Goal: Find specific page/section: Find specific page/section

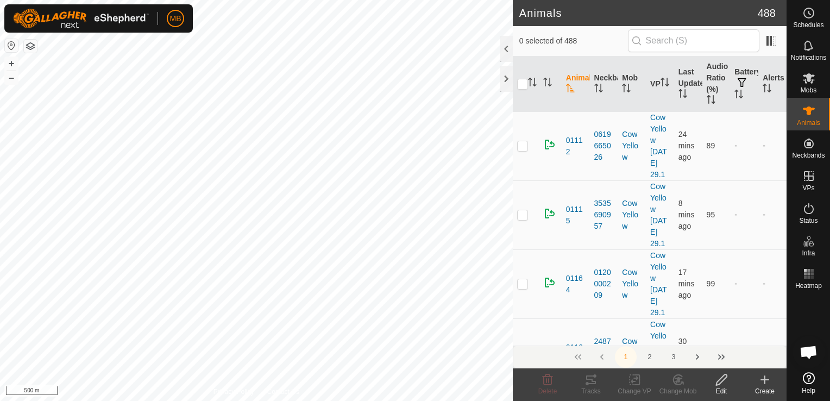
click at [520, 42] on span "0 selected of 488" at bounding box center [573, 40] width 109 height 11
click at [10, 66] on button "+" at bounding box center [11, 63] width 13 height 13
click at [11, 65] on button "+" at bounding box center [11, 63] width 13 height 13
click at [10, 64] on button "+" at bounding box center [11, 63] width 13 height 13
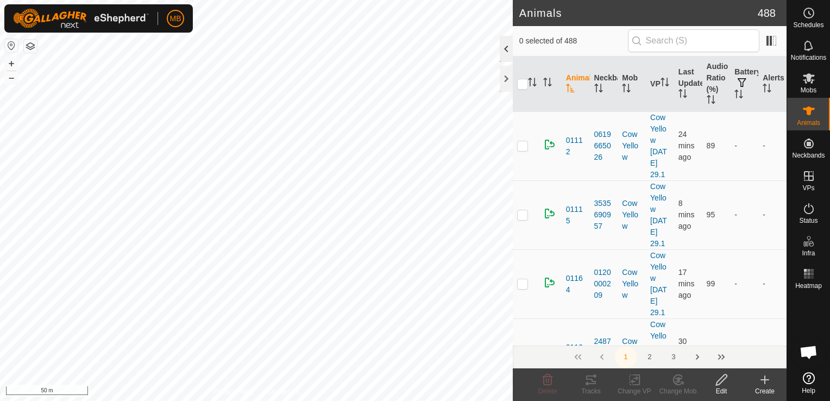
click at [507, 47] on div at bounding box center [506, 49] width 13 height 26
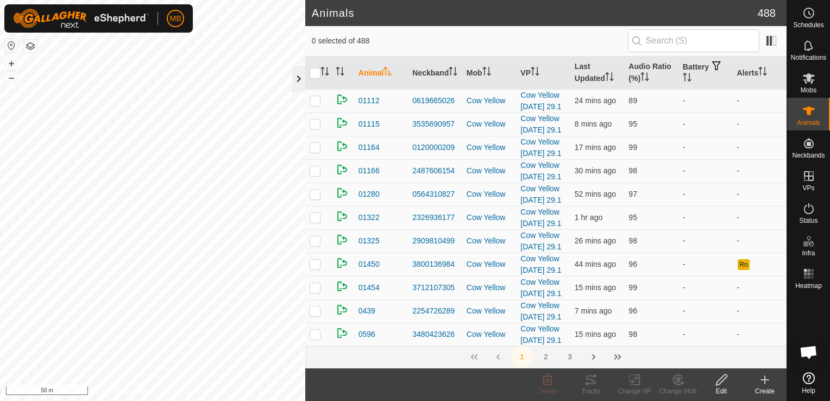
click at [297, 76] on div at bounding box center [298, 79] width 13 height 26
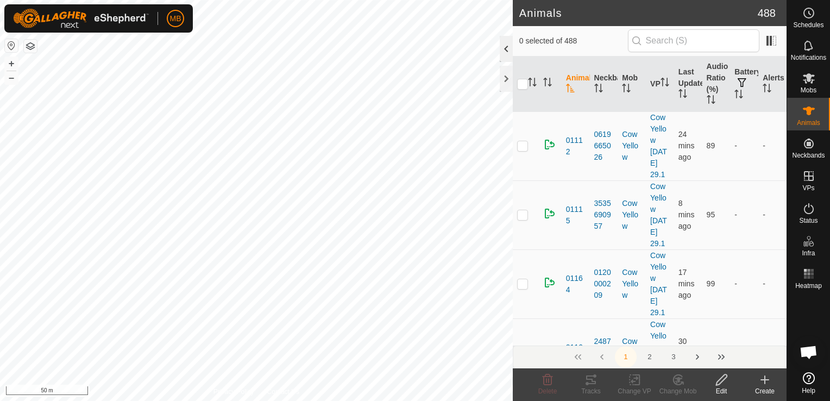
click at [502, 51] on div at bounding box center [506, 49] width 13 height 26
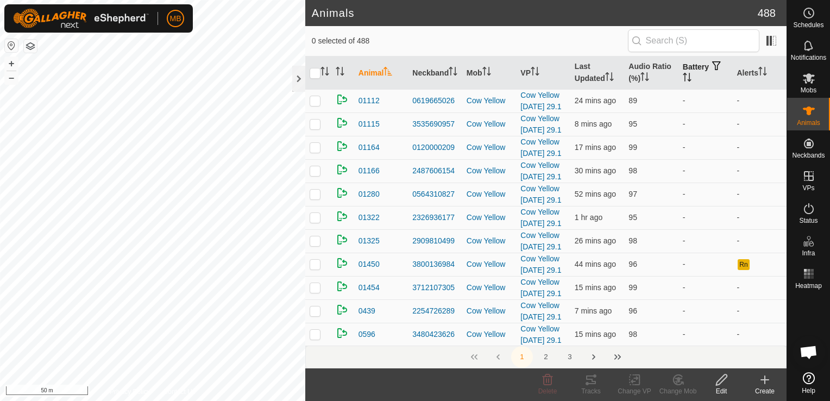
click at [683, 73] on icon "Activate to sort" at bounding box center [687, 77] width 9 height 9
click at [683, 77] on icon "Activate to sort" at bounding box center [687, 77] width 9 height 9
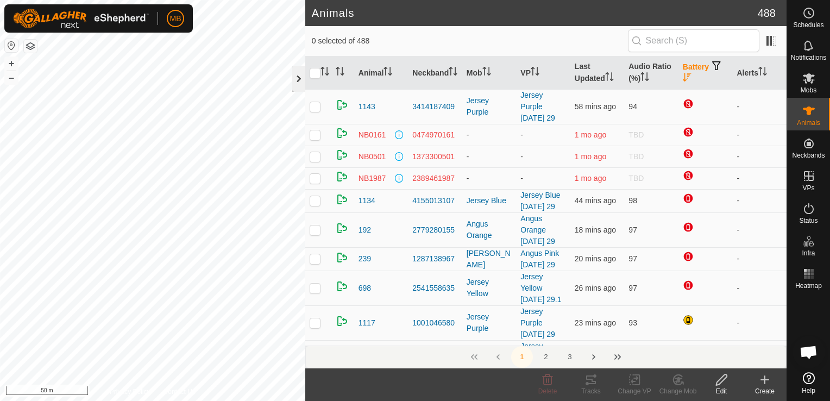
click at [302, 80] on div at bounding box center [298, 79] width 13 height 26
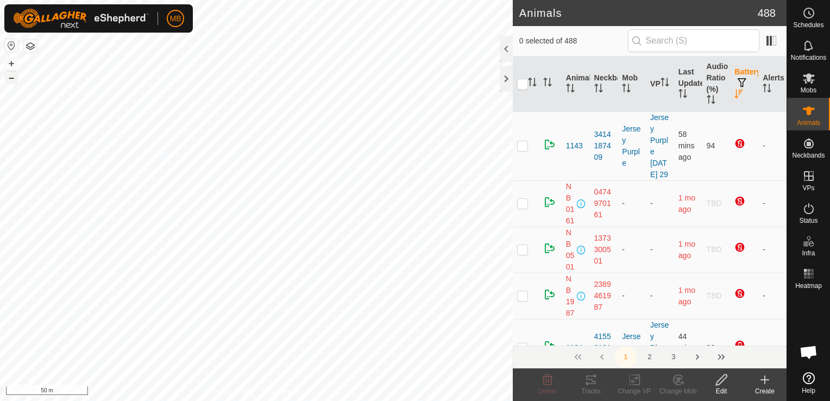
click at [15, 82] on button "–" at bounding box center [11, 77] width 13 height 13
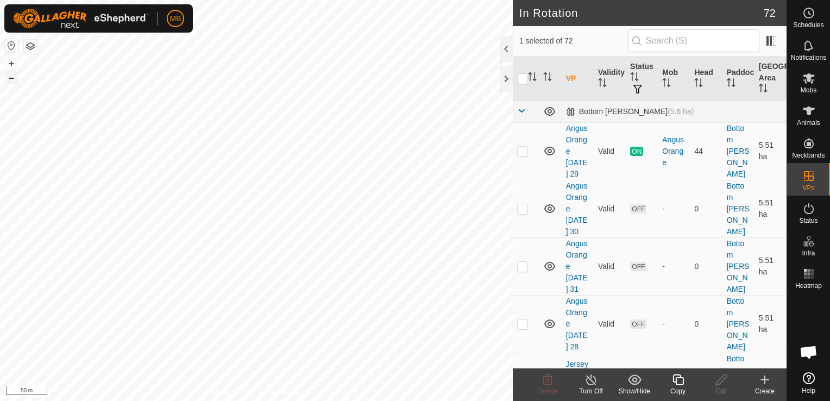
checkbox input "false"
checkbox input "true"
checkbox input "false"
click at [9, 62] on button "+" at bounding box center [11, 63] width 13 height 13
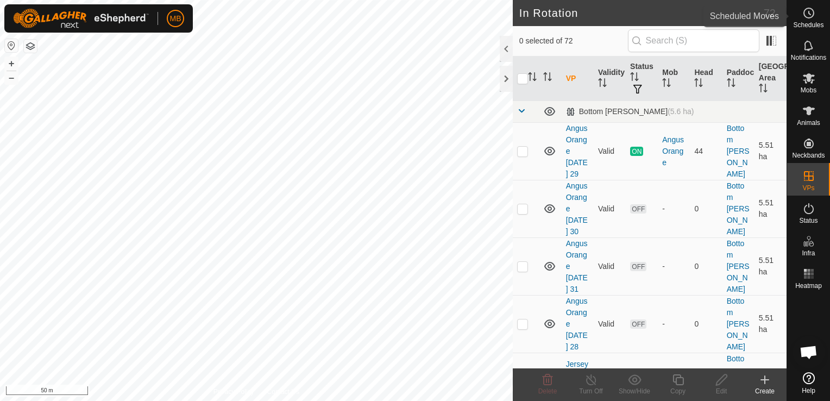
click at [808, 23] on span "Schedules" at bounding box center [808, 25] width 30 height 7
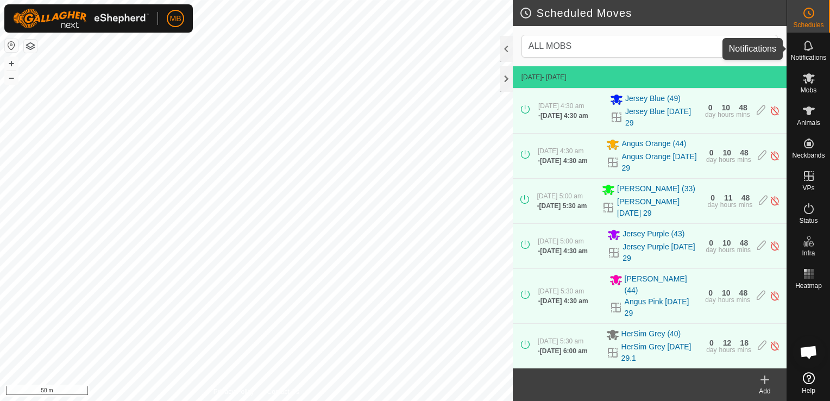
click at [813, 53] on es-notification-svg-icon at bounding box center [809, 45] width 20 height 17
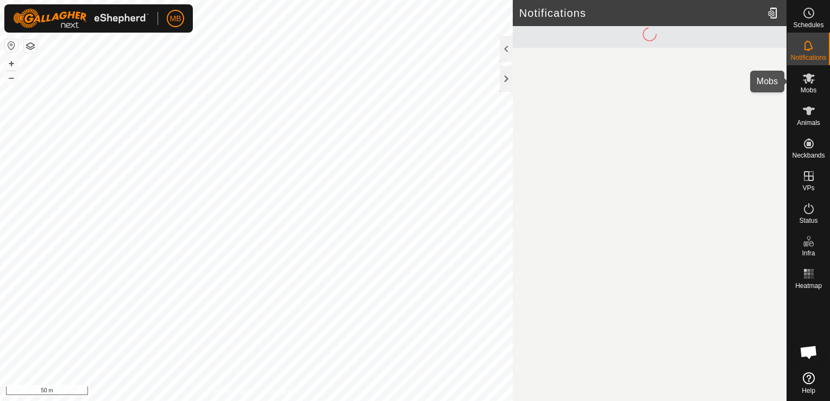
click at [813, 83] on icon at bounding box center [808, 78] width 13 height 13
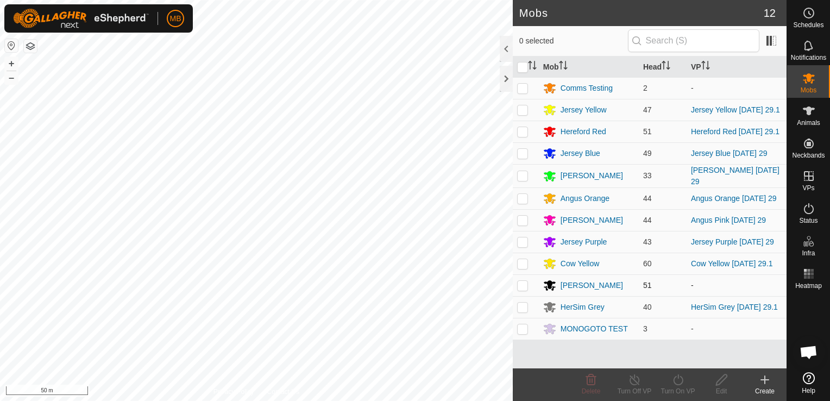
click at [523, 286] on p-checkbox at bounding box center [522, 285] width 11 height 9
checkbox input "true"
click at [811, 112] on icon at bounding box center [809, 110] width 12 height 9
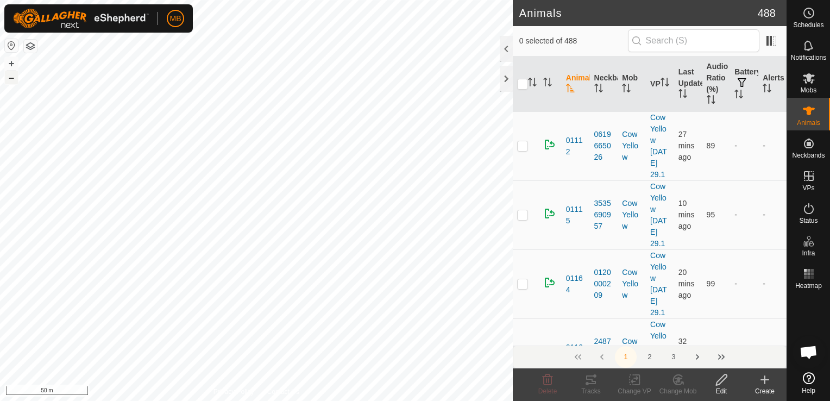
click at [12, 79] on button "–" at bounding box center [11, 77] width 13 height 13
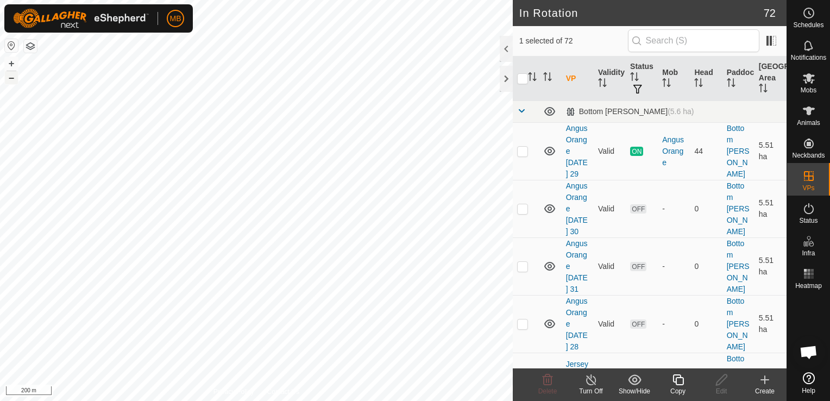
checkbox input "false"
checkbox input "true"
checkbox input "false"
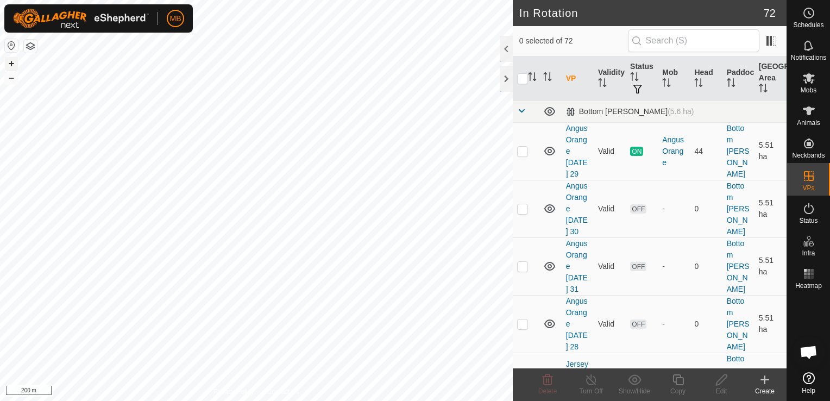
click at [10, 58] on button "+" at bounding box center [11, 63] width 13 height 13
click at [16, 78] on button "–" at bounding box center [11, 77] width 13 height 13
click at [508, 55] on div at bounding box center [506, 49] width 13 height 26
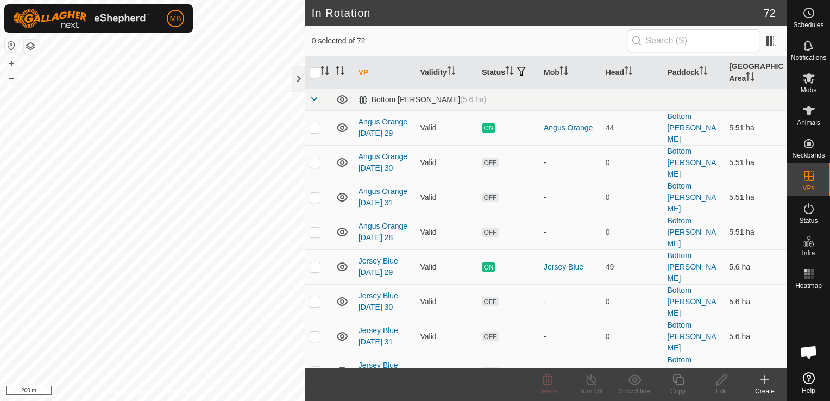
click at [506, 70] on icon "Activate to sort" at bounding box center [509, 70] width 9 height 9
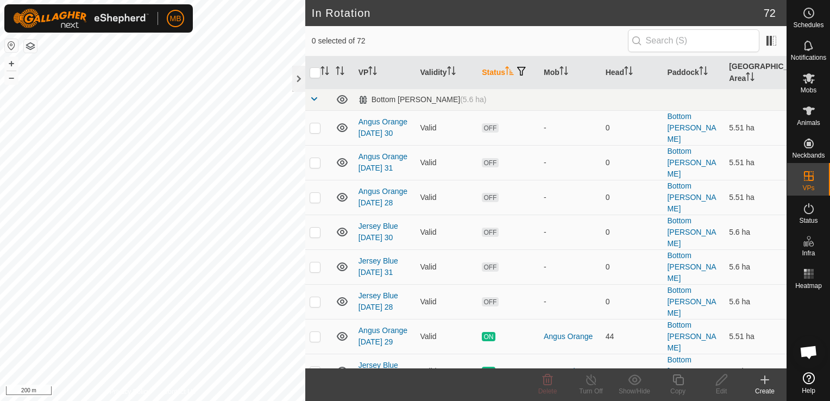
click at [508, 71] on icon "Activate to sort" at bounding box center [509, 70] width 8 height 9
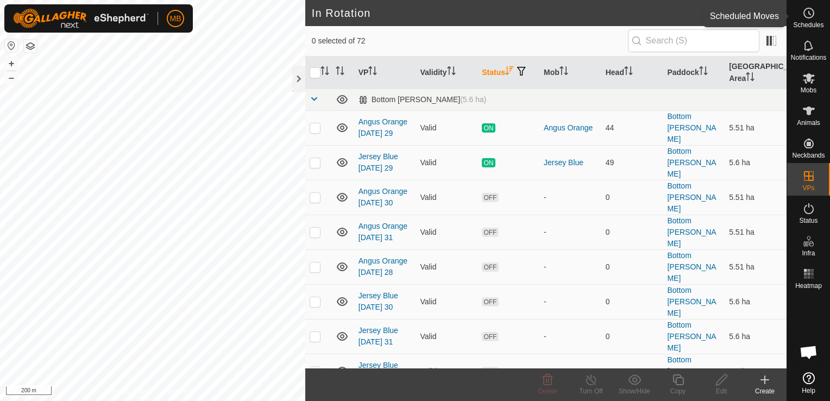
click at [805, 27] on span "Schedules" at bounding box center [808, 25] width 30 height 7
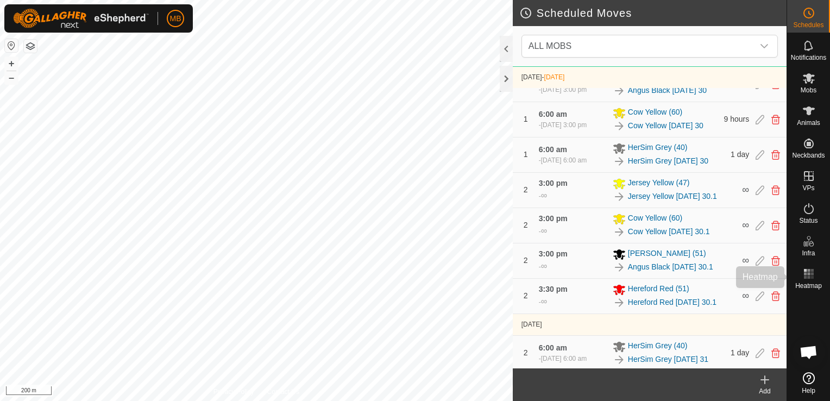
scroll to position [708, 0]
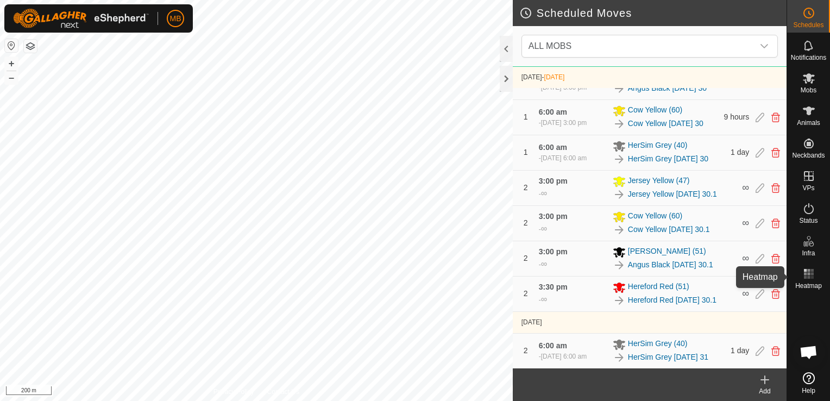
click at [796, 277] on div "Heatmap" at bounding box center [808, 277] width 43 height 33
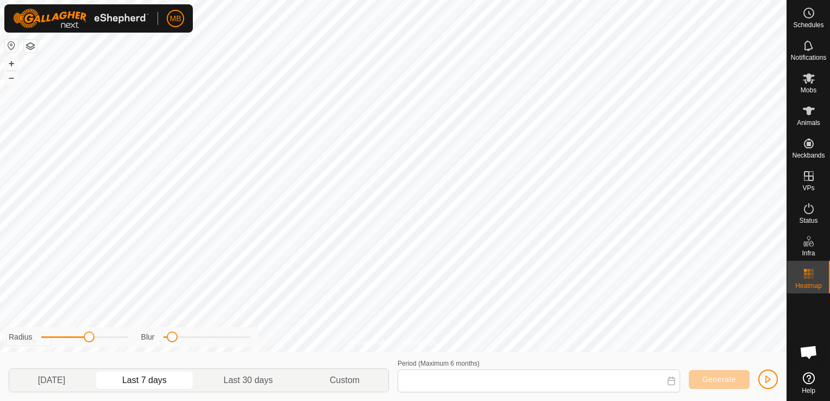
type input "22 Aug, 2025 - 28 Aug, 2025"
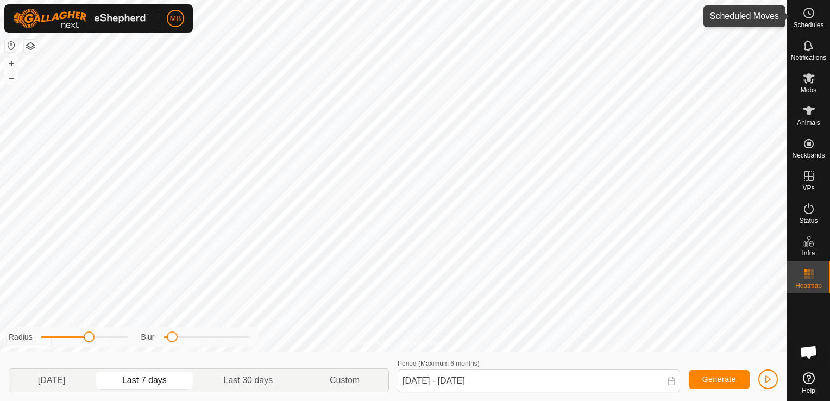
click at [808, 26] on span "Schedules" at bounding box center [808, 25] width 30 height 7
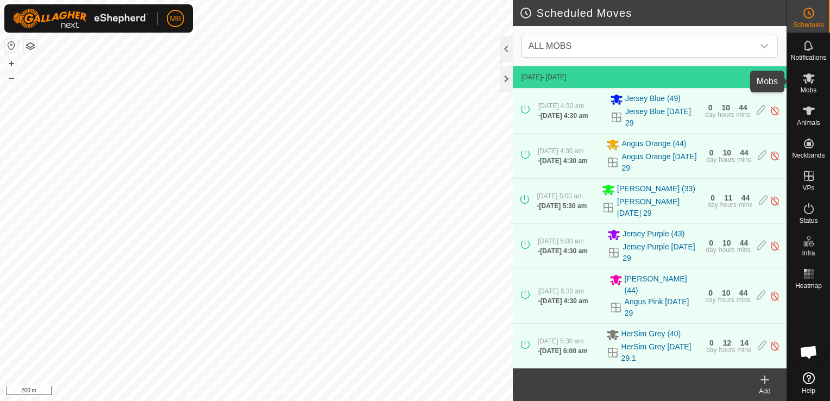
click at [807, 79] on icon at bounding box center [809, 78] width 12 height 10
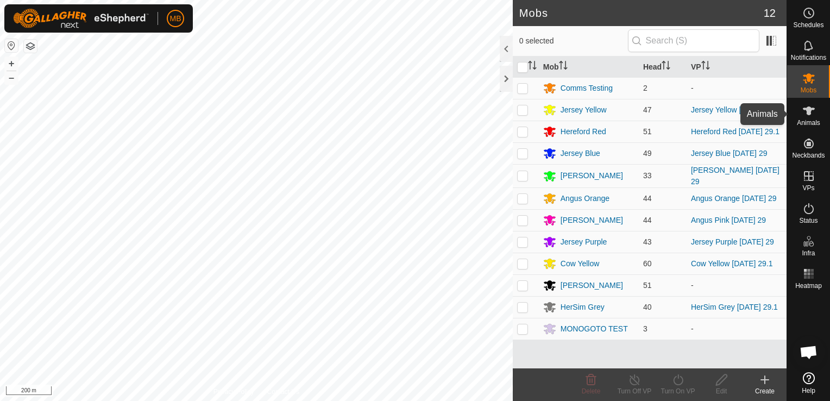
click at [807, 114] on icon at bounding box center [809, 110] width 12 height 9
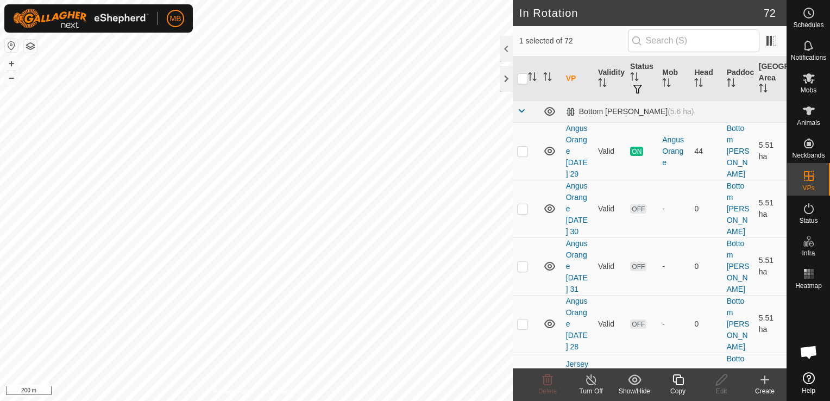
checkbox input "false"
checkbox input "true"
checkbox input "false"
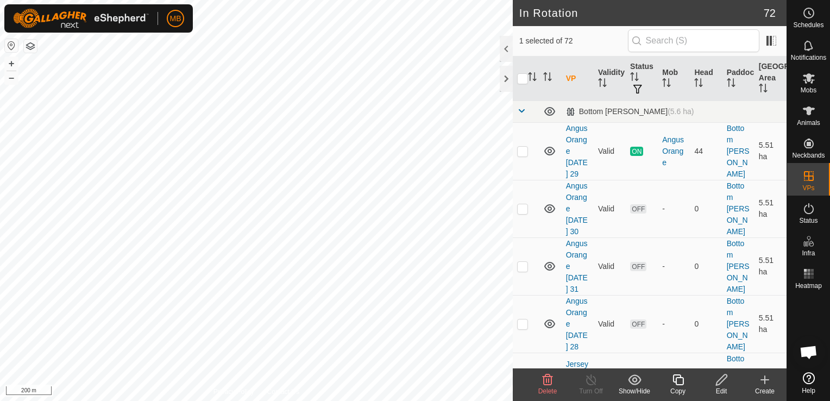
checkbox input "false"
click at [809, 78] on icon at bounding box center [809, 78] width 12 height 10
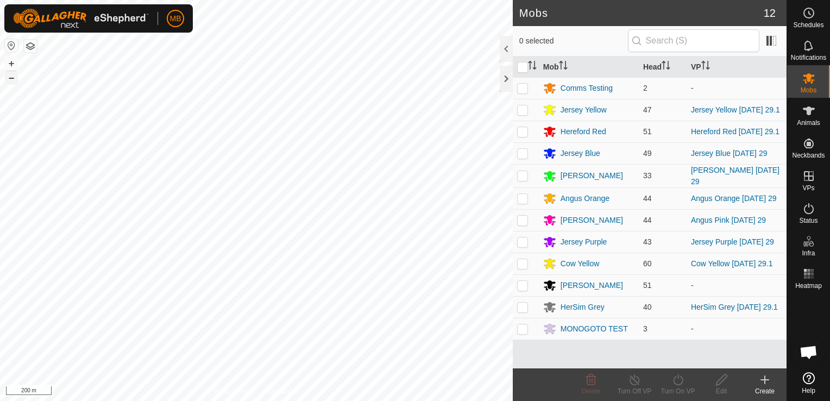
click at [11, 81] on button "–" at bounding box center [11, 77] width 13 height 13
click at [9, 65] on button "+" at bounding box center [11, 63] width 13 height 13
click at [12, 64] on button "+" at bounding box center [11, 63] width 13 height 13
click at [12, 76] on button "–" at bounding box center [11, 77] width 13 height 13
